Goal: Task Accomplishment & Management: Manage account settings

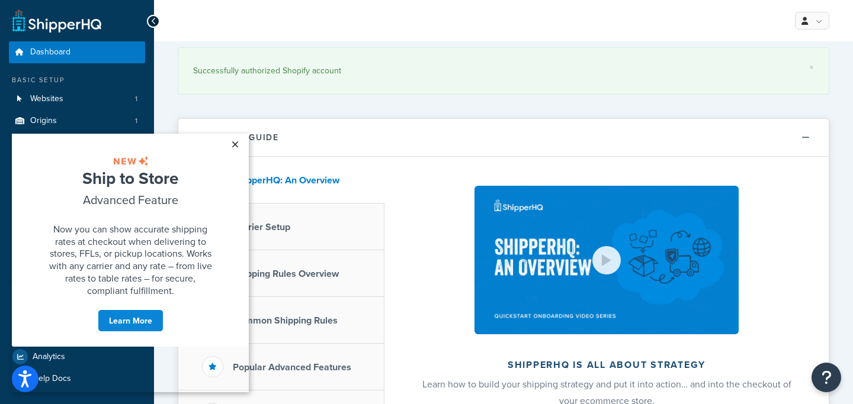
click at [234, 145] on link "×" at bounding box center [234, 144] width 21 height 21
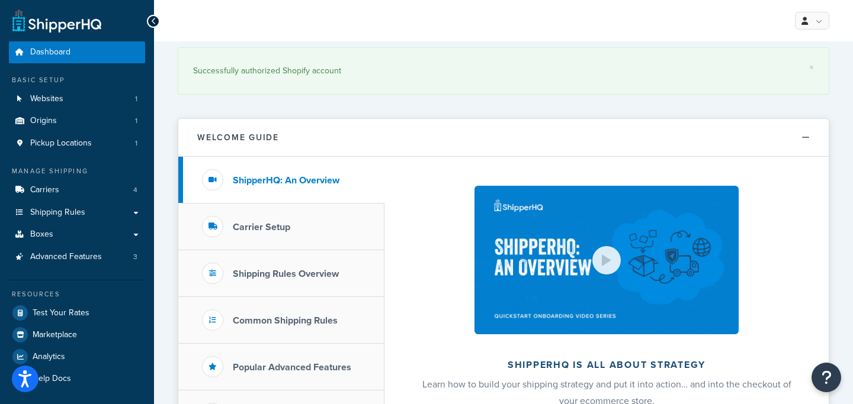
click at [157, 22] on div at bounding box center [153, 21] width 13 height 13
click at [282, 31] on div "My Profile Billing Global Settings Contact Us Logout" at bounding box center [503, 20] width 699 height 41
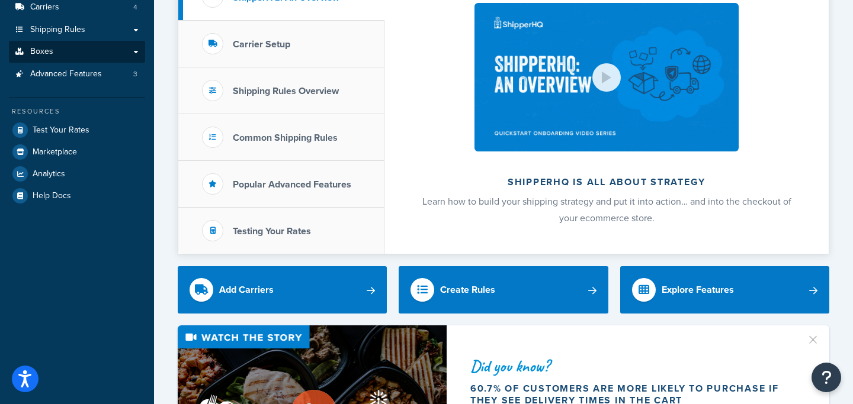
scroll to position [182, 0]
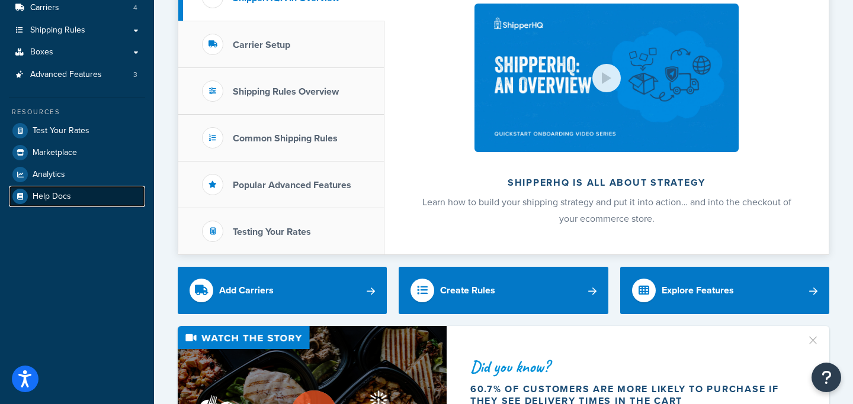
click at [65, 194] on span "Help Docs" at bounding box center [52, 197] width 38 height 10
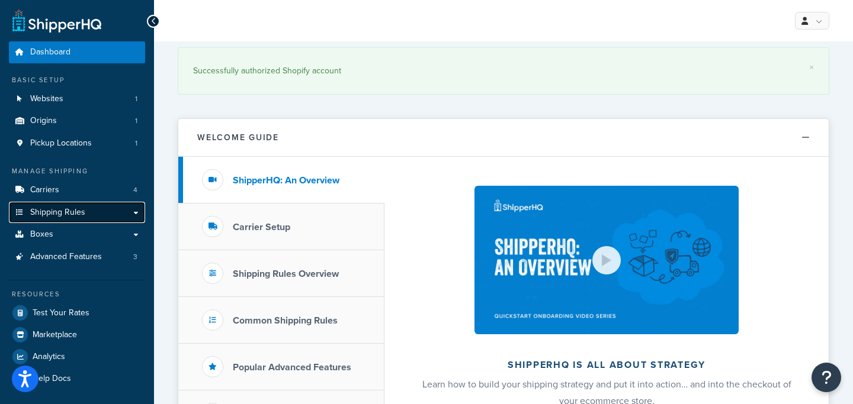
click at [52, 215] on span "Shipping Rules" at bounding box center [57, 213] width 55 height 10
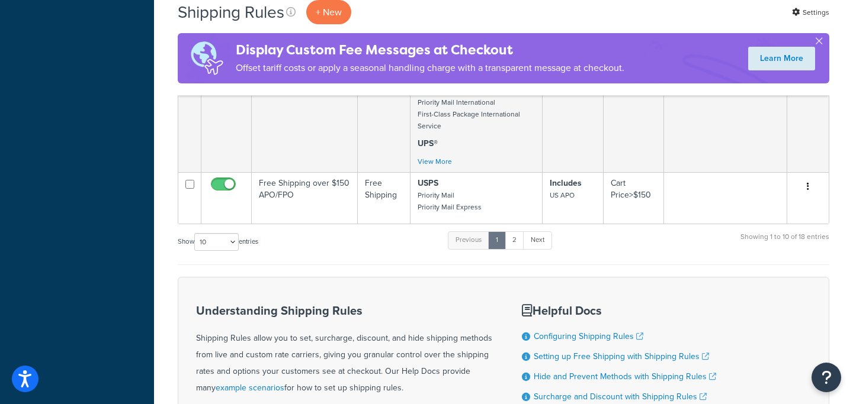
scroll to position [712, 0]
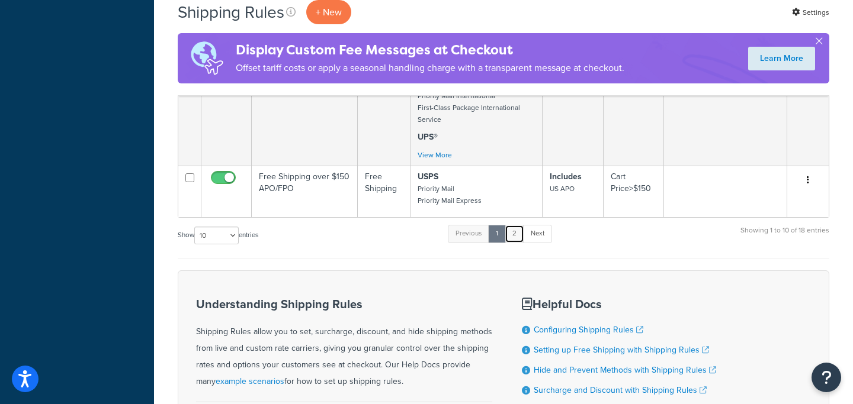
click at [518, 243] on link "2" at bounding box center [514, 234] width 20 height 18
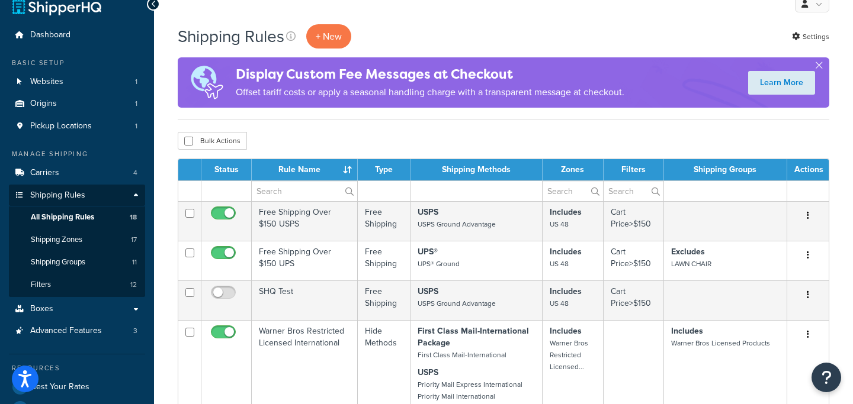
scroll to position [0, 0]
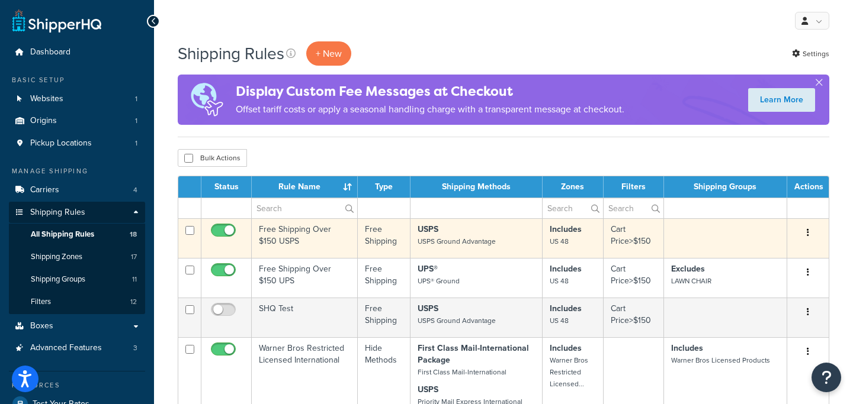
click at [806, 233] on icon "button" at bounding box center [807, 233] width 2 height 8
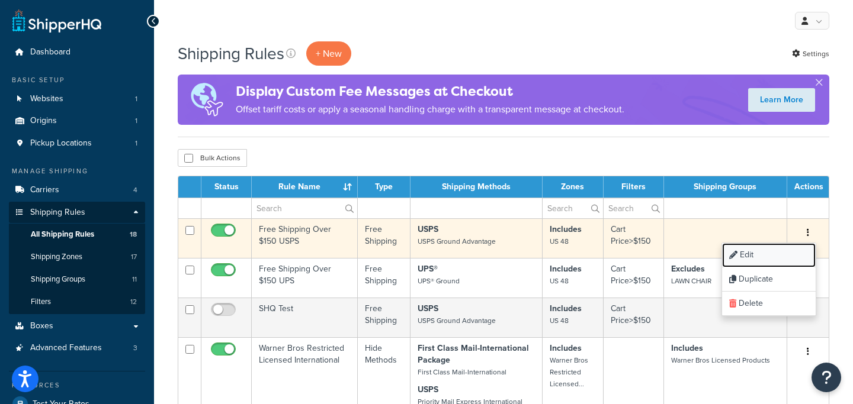
click at [744, 258] on link "Edit" at bounding box center [769, 255] width 94 height 24
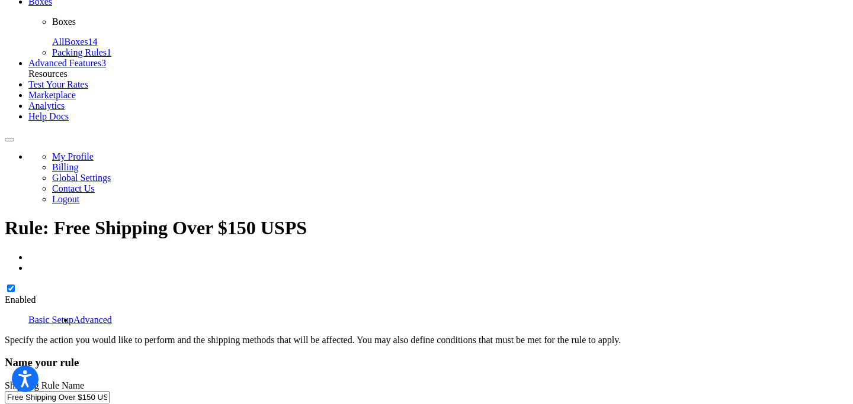
scroll to position [196, 0]
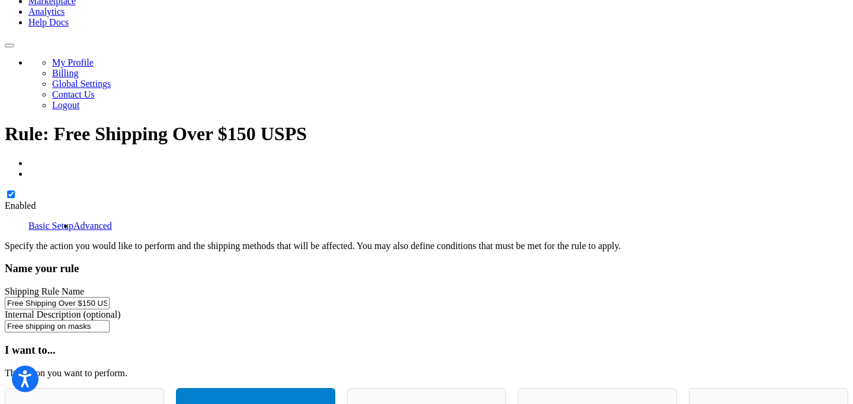
scroll to position [301, 0]
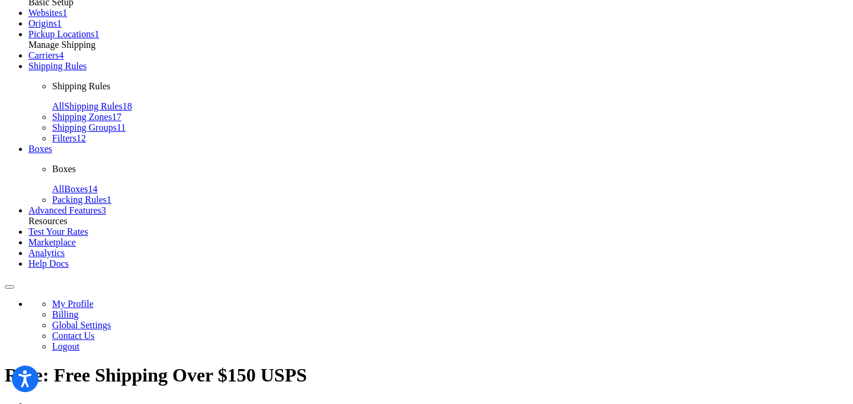
scroll to position [56, 0]
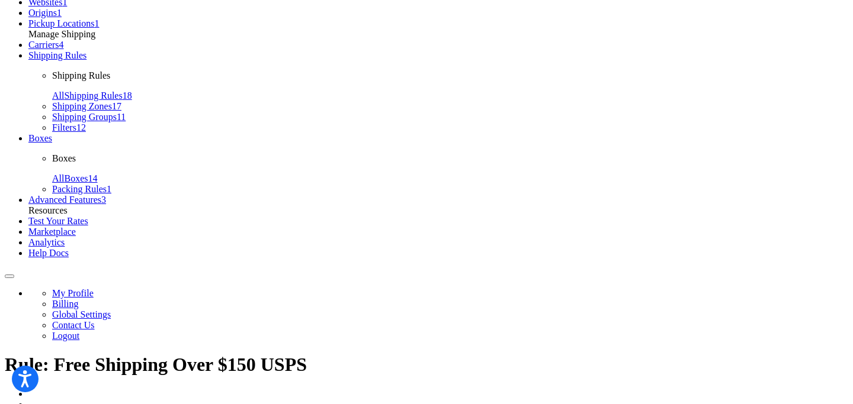
scroll to position [91, 0]
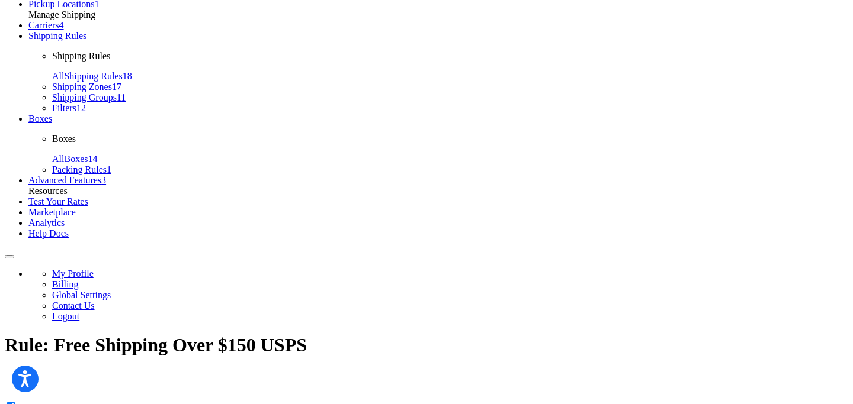
click at [62, 239] on span "Help Docs" at bounding box center [48, 234] width 40 height 10
